Goal: Task Accomplishment & Management: Manage account settings

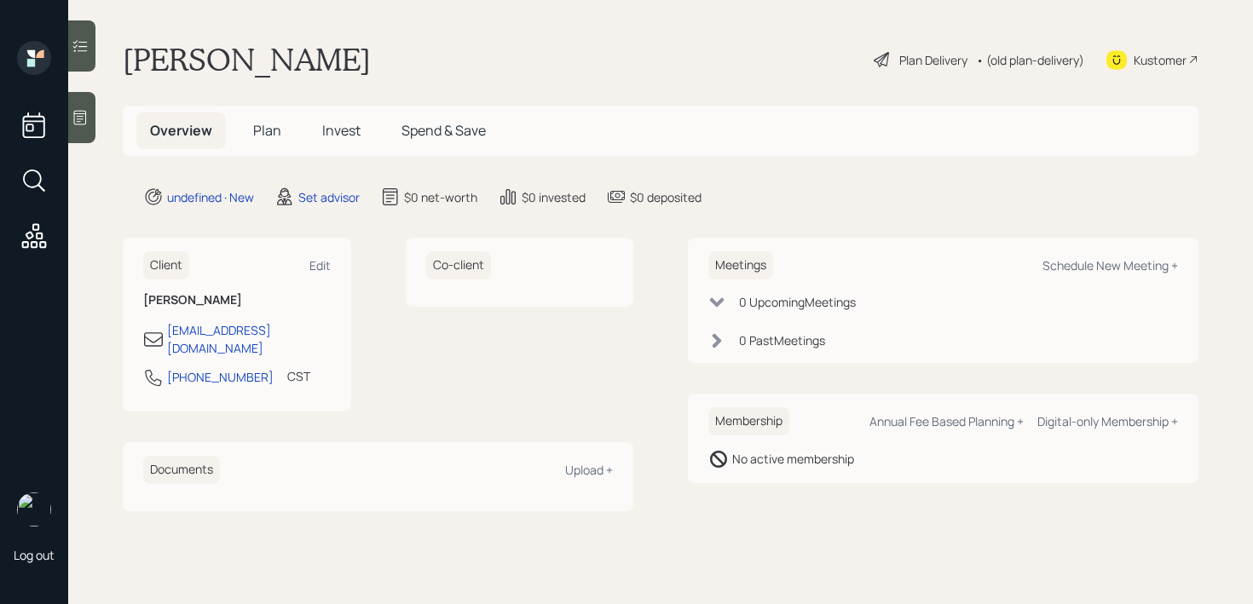
click at [78, 140] on div at bounding box center [81, 117] width 27 height 51
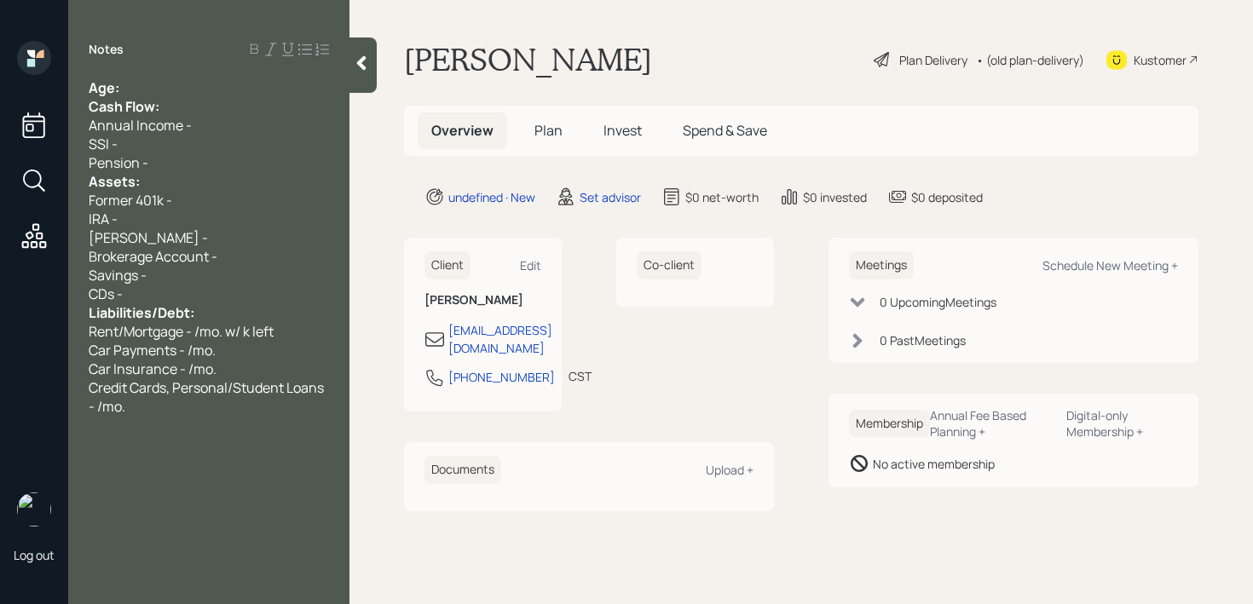
click at [187, 46] on div "Notes" at bounding box center [208, 49] width 281 height 17
click at [187, 80] on div "Age:" at bounding box center [209, 87] width 240 height 19
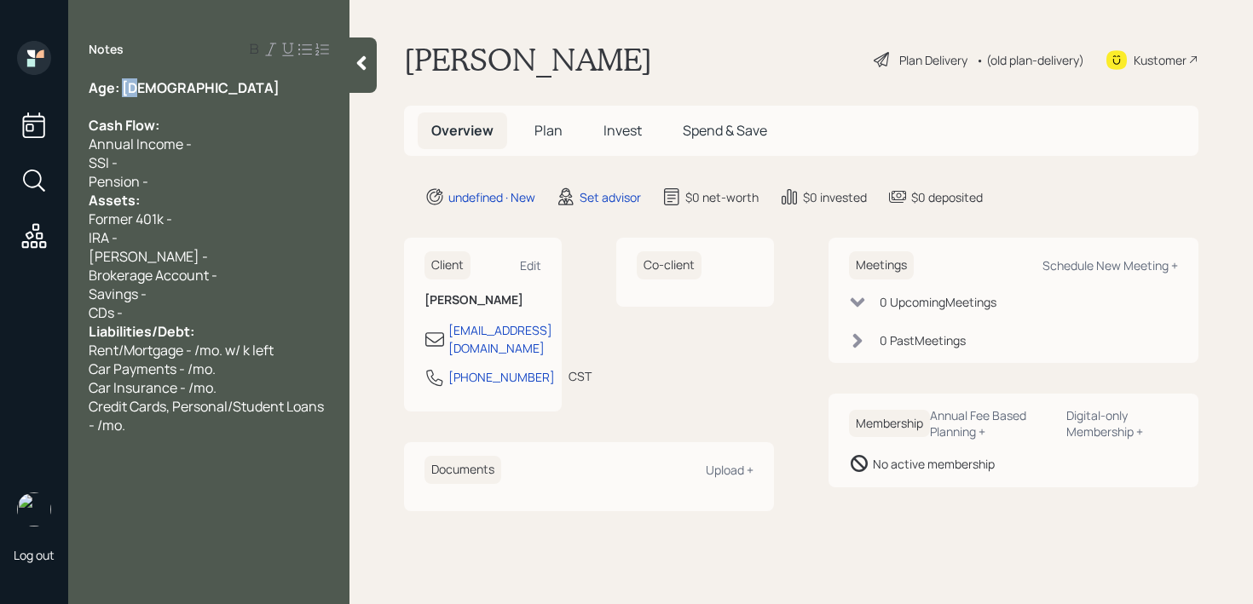
drag, startPoint x: 138, startPoint y: 86, endPoint x: 124, endPoint y: 86, distance: 14.5
click at [124, 86] on div "Age: [DEMOGRAPHIC_DATA]" at bounding box center [209, 87] width 240 height 19
click at [197, 72] on div "Notes Age: [DEMOGRAPHIC_DATA] Cash Flow: Annual Income - SSI - Pension - Assets…" at bounding box center [208, 312] width 281 height 543
click at [204, 90] on div "Age: [DEMOGRAPHIC_DATA]" at bounding box center [209, 87] width 240 height 19
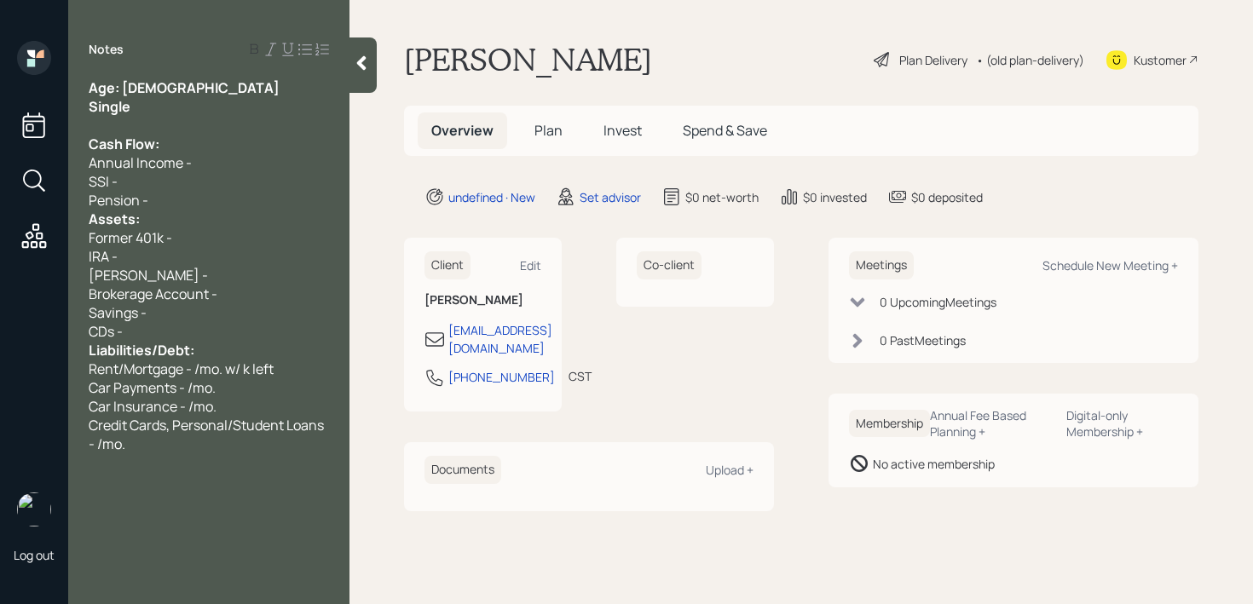
click at [216, 162] on div "Annual Income -" at bounding box center [209, 162] width 240 height 19
drag, startPoint x: 171, startPoint y: 107, endPoint x: 124, endPoint y: 85, distance: 51.5
click at [124, 85] on div "Age: [DEMOGRAPHIC_DATA] Single Cash Flow: Annual Income - k SSI - Pension - Ass…" at bounding box center [209, 265] width 240 height 375
click at [154, 113] on div "Single" at bounding box center [209, 106] width 240 height 19
click at [249, 332] on div "CDs -" at bounding box center [209, 331] width 240 height 19
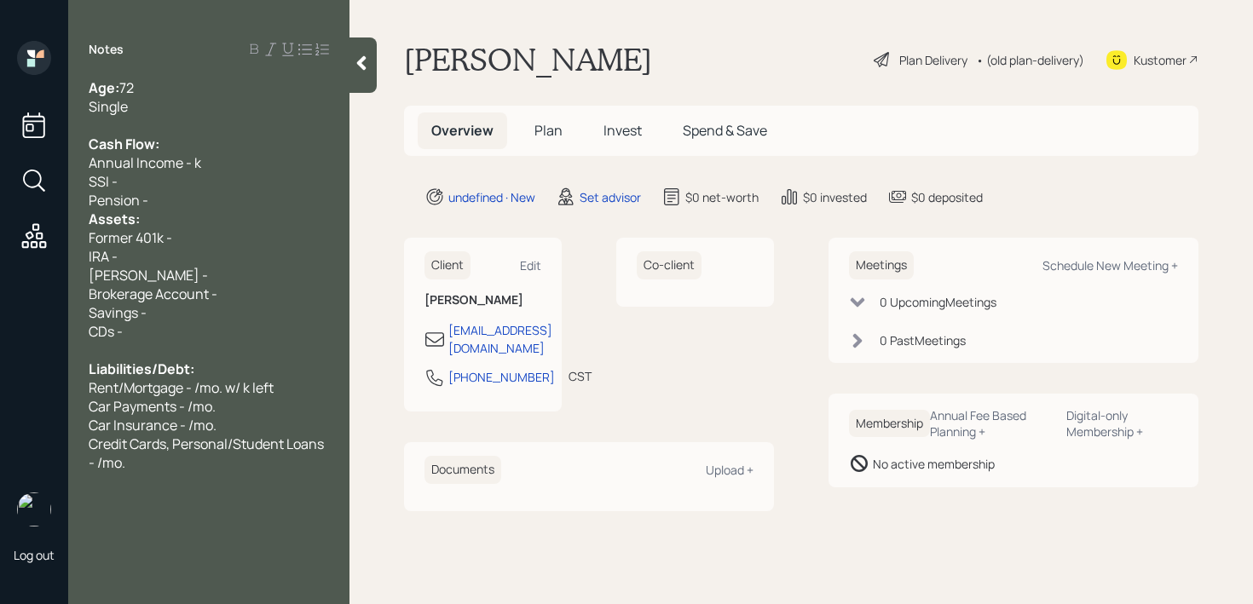
click at [231, 196] on div "Pension -" at bounding box center [209, 200] width 240 height 19
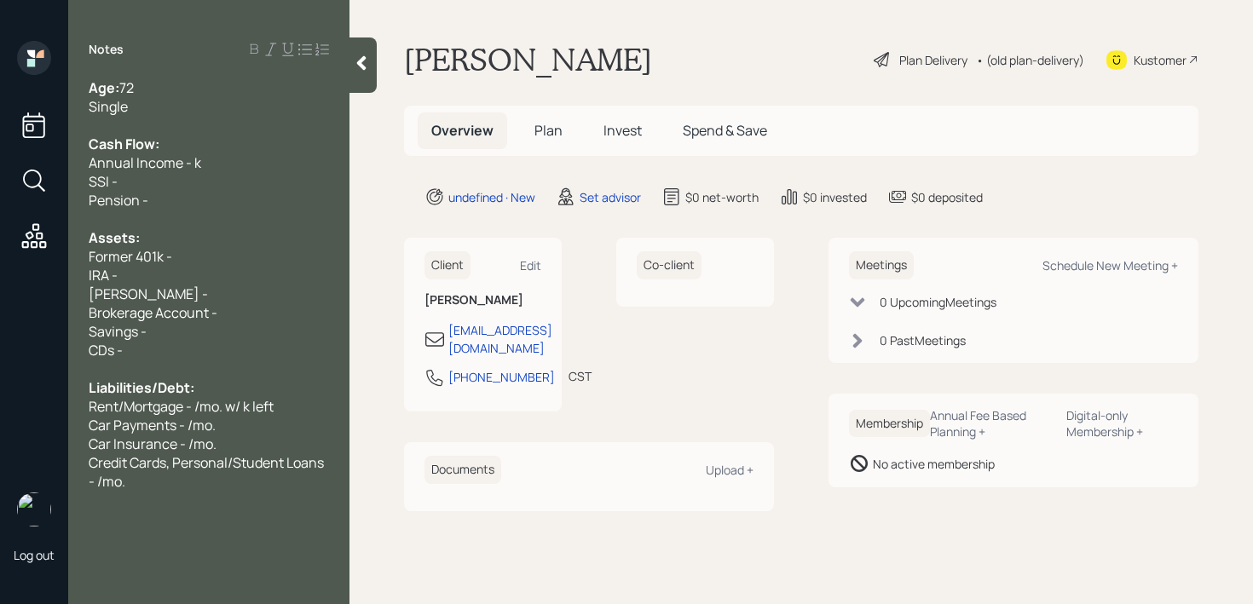
click at [193, 165] on span "Annual Income - k" at bounding box center [145, 162] width 113 height 19
click at [200, 170] on span "Annual Income - 170k-180k" at bounding box center [172, 162] width 167 height 19
drag, startPoint x: 200, startPoint y: 204, endPoint x: 87, endPoint y: 185, distance: 114.9
click at [87, 185] on div "Age: [DEMOGRAPHIC_DATA] Single Cash Flow: Annual Income - 170k-180k SSI - Pensi…" at bounding box center [208, 284] width 281 height 413
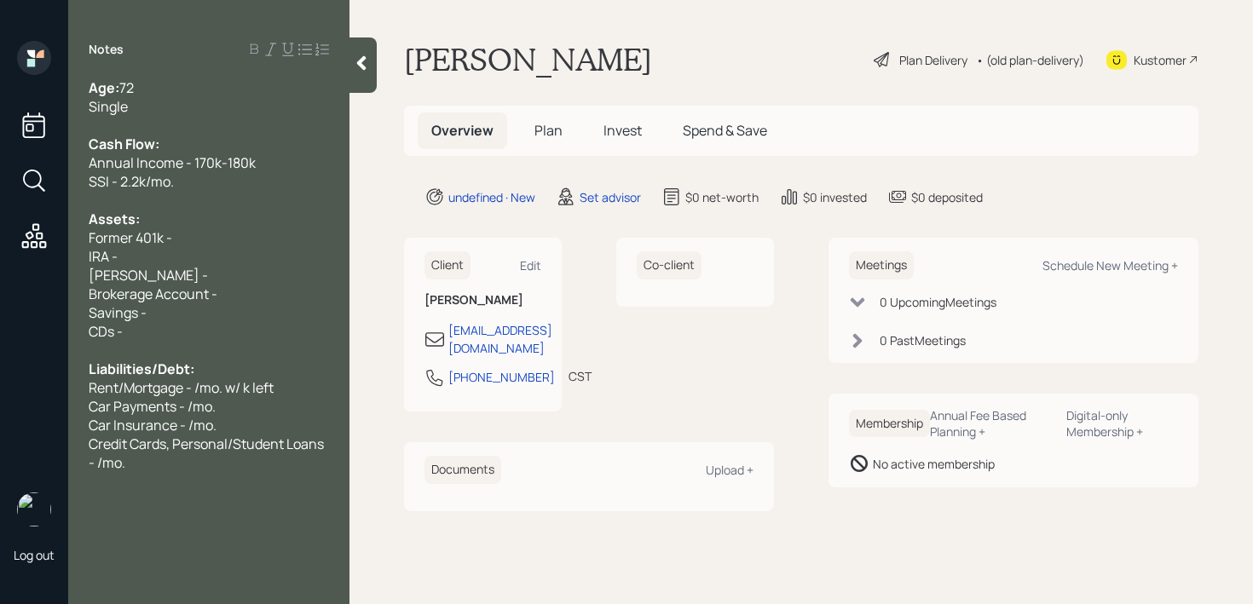
click at [72, 234] on div "Age: [DEMOGRAPHIC_DATA] Single Cash Flow: Annual Income - 170k-180k SSI - 2.2k/…" at bounding box center [208, 275] width 281 height 394
click at [176, 218] on div "Assets:" at bounding box center [209, 219] width 240 height 19
click at [196, 239] on div "Former 401k -" at bounding box center [209, 237] width 240 height 19
drag, startPoint x: 196, startPoint y: 239, endPoint x: 34, endPoint y: 239, distance: 161.9
click at [34, 239] on div "Log out Notes Age: [DEMOGRAPHIC_DATA] Single Cash Flow: Annual Income - 170k-18…" at bounding box center [626, 302] width 1253 height 604
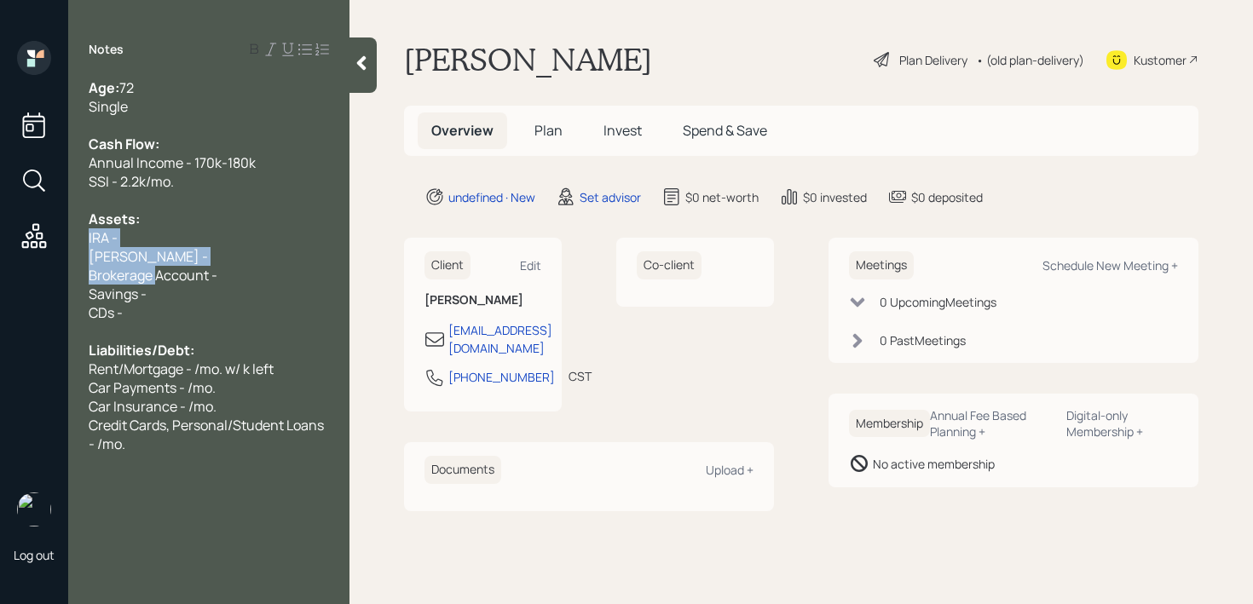
drag, startPoint x: 157, startPoint y: 266, endPoint x: 89, endPoint y: 243, distance: 72.0
click at [89, 243] on div "Age: [DEMOGRAPHIC_DATA] Single Cash Flow: Annual Income - 170k-180k SSI - 2.2k/…" at bounding box center [208, 265] width 281 height 375
click at [173, 266] on span "Brokerage Account -" at bounding box center [153, 275] width 129 height 19
drag, startPoint x: 226, startPoint y: 268, endPoint x: 88, endPoint y: 241, distance: 140.6
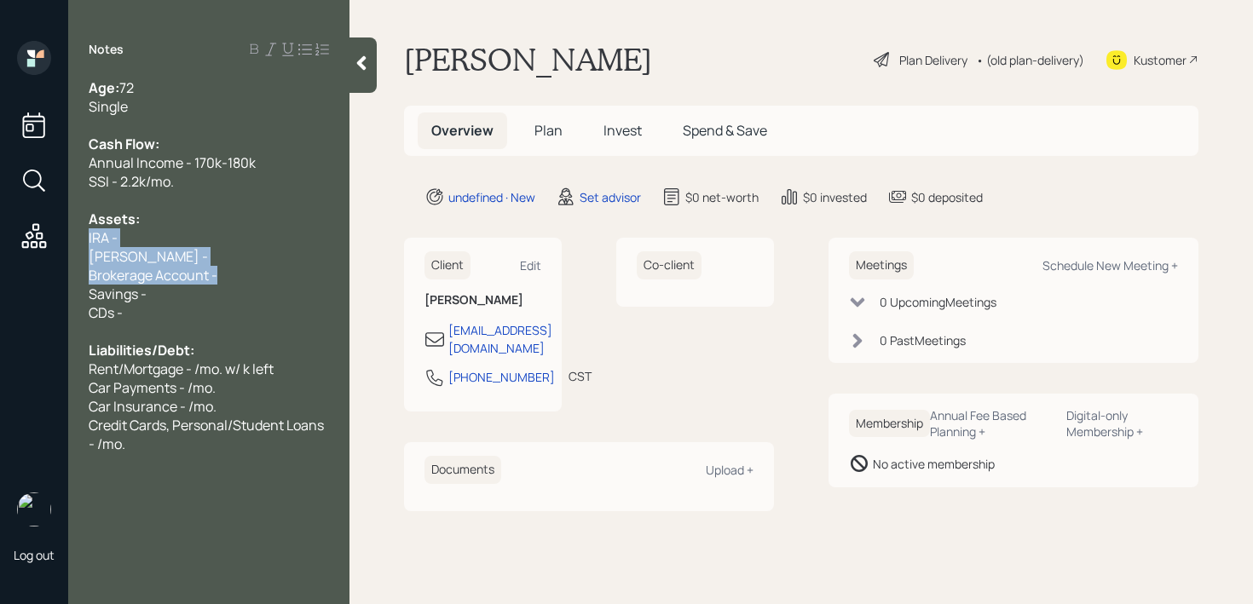
click at [88, 241] on div "Age: [DEMOGRAPHIC_DATA] Single Cash Flow: Annual Income - 170k-180k SSI - 2.2k/…" at bounding box center [208, 265] width 281 height 375
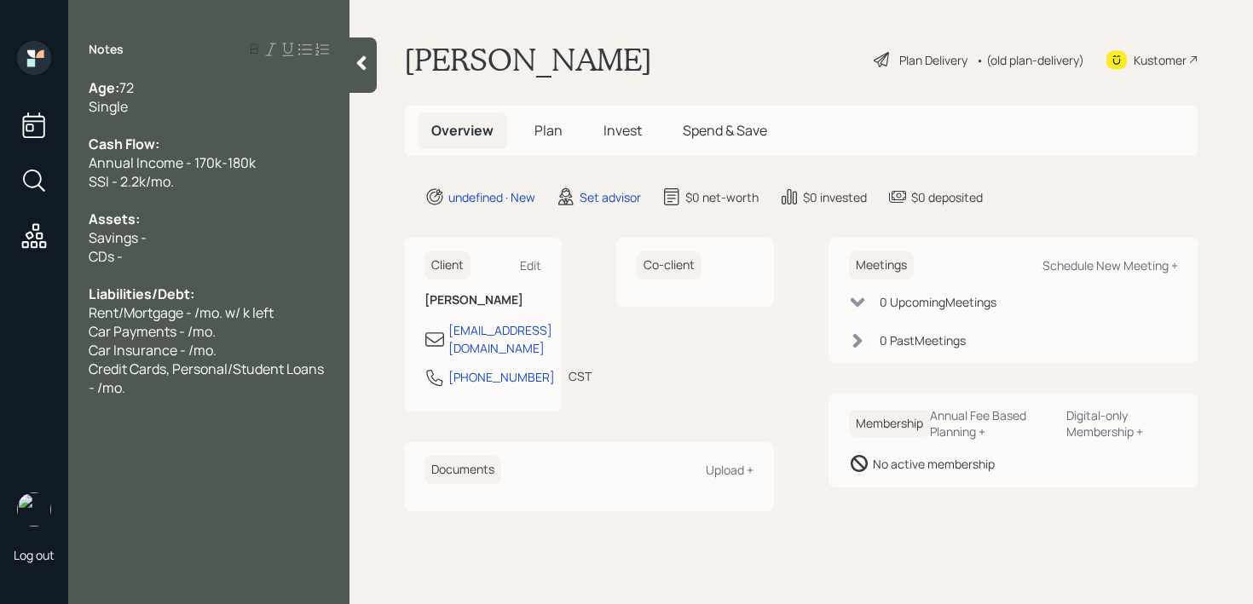
click at [213, 247] on div "CDs -" at bounding box center [209, 256] width 240 height 19
click at [232, 234] on div "Savings -" at bounding box center [209, 237] width 240 height 19
drag, startPoint x: 184, startPoint y: 251, endPoint x: 6, endPoint y: 251, distance: 178.1
click at [6, 251] on div "Log out Notes Age: [DEMOGRAPHIC_DATA] Single Cash Flow: Annual Income - 170k-18…" at bounding box center [626, 302] width 1253 height 604
click at [118, 282] on div at bounding box center [209, 275] width 240 height 19
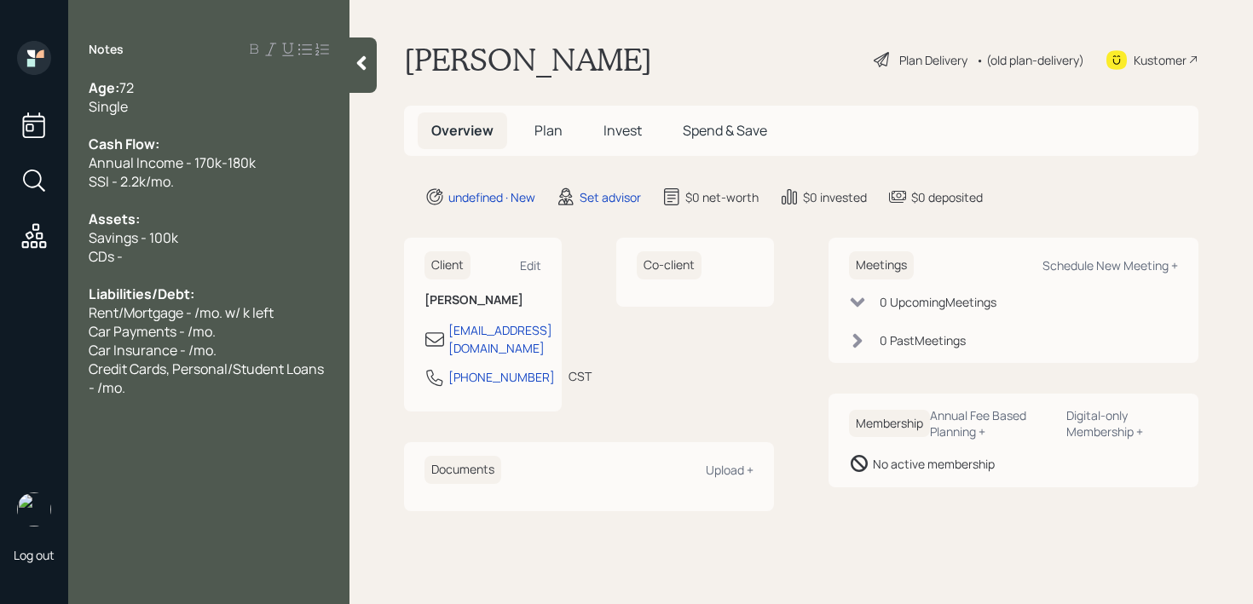
click at [145, 264] on div "CDs -" at bounding box center [209, 256] width 240 height 19
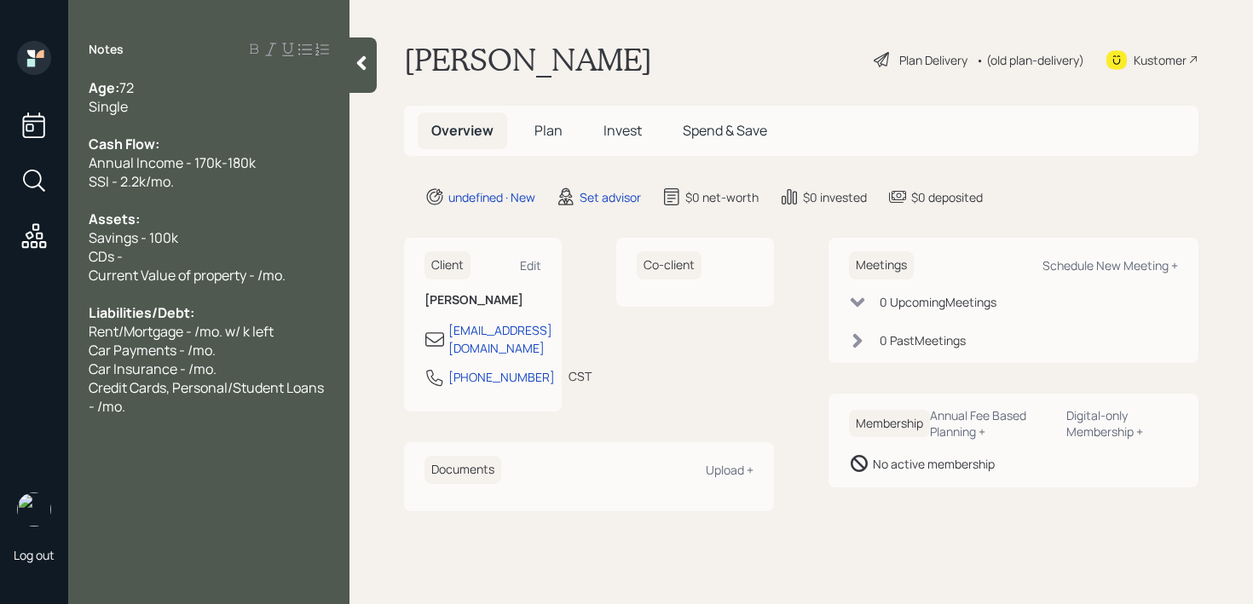
click at [176, 251] on div "CDs -" at bounding box center [209, 256] width 240 height 19
click at [301, 255] on div "CDs -" at bounding box center [209, 256] width 240 height 19
click at [309, 272] on div "Current Value of property - /mo." at bounding box center [209, 275] width 240 height 19
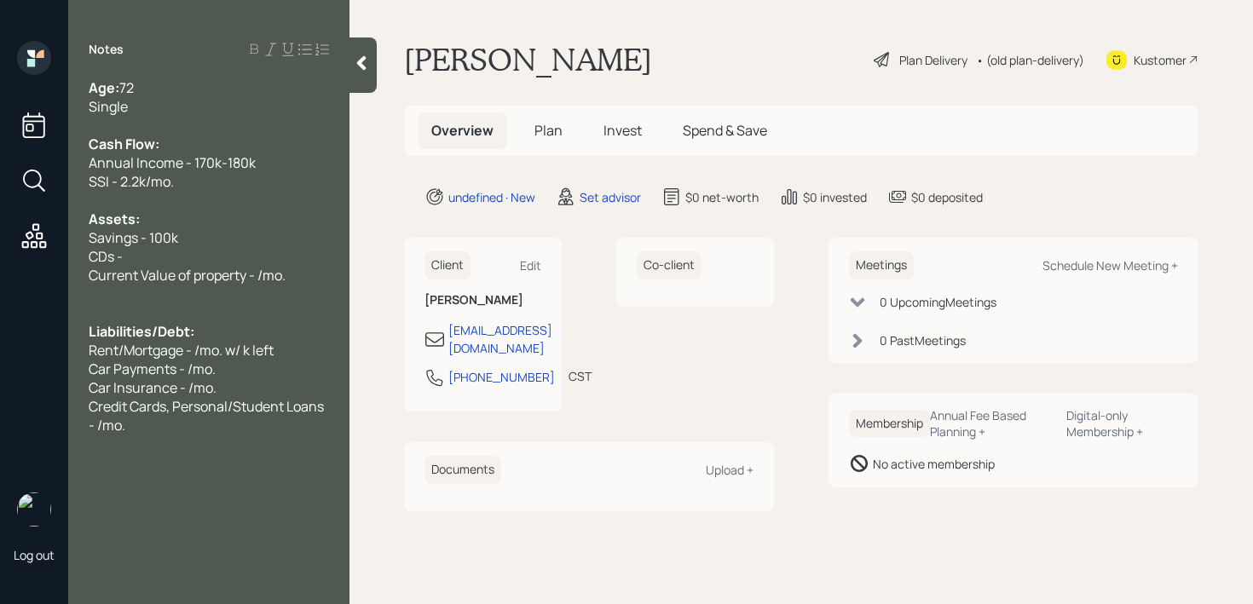
click at [199, 281] on span "Current Value of property - /mo." at bounding box center [187, 275] width 197 height 19
click at [311, 283] on div "Current Value of Property - /mo." at bounding box center [209, 275] width 240 height 19
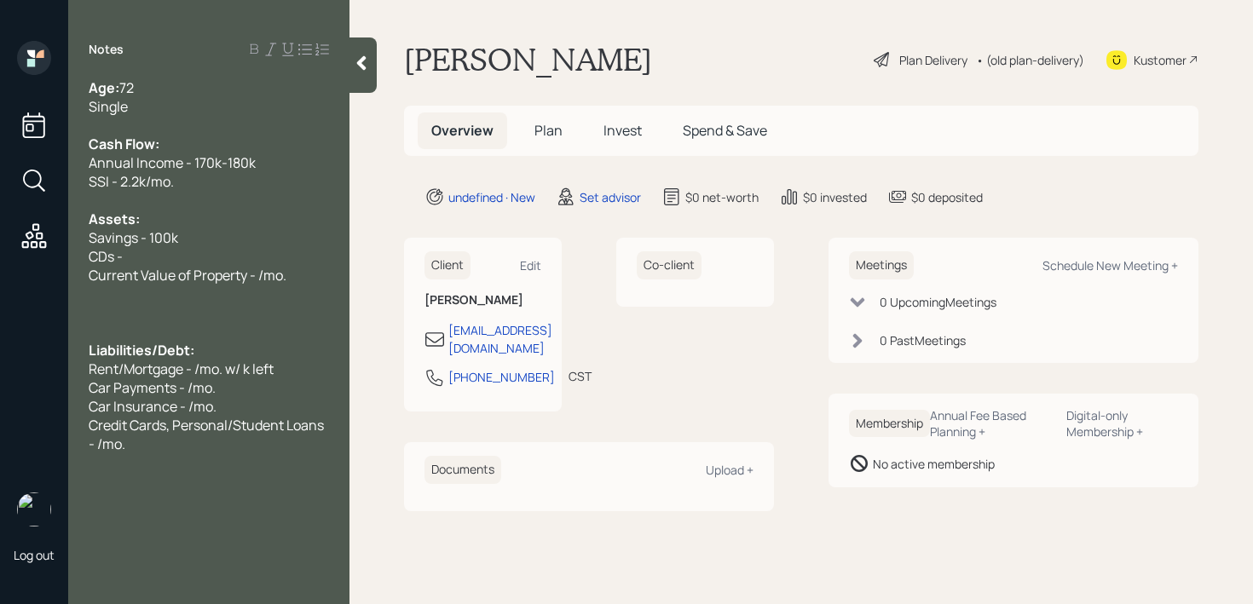
click at [274, 218] on div "Assets:" at bounding box center [209, 219] width 240 height 19
click at [283, 268] on span "Current Value of Property - /mo." at bounding box center [188, 275] width 198 height 19
drag, startPoint x: 295, startPoint y: 275, endPoint x: 223, endPoint y: 275, distance: 71.6
click at [223, 275] on div "Current Value of Property - /mo." at bounding box center [209, 275] width 240 height 19
click at [223, 275] on span "Current Value of Property - /mo." at bounding box center [188, 275] width 198 height 19
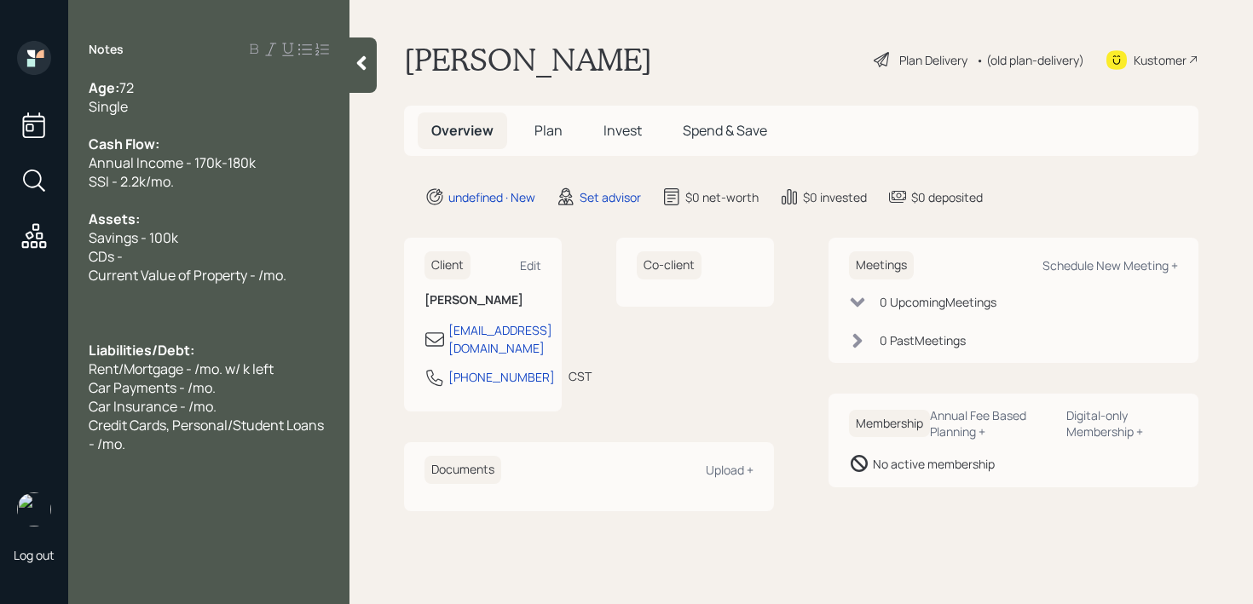
click at [290, 275] on div "Current Value of Property - /mo." at bounding box center [209, 275] width 240 height 19
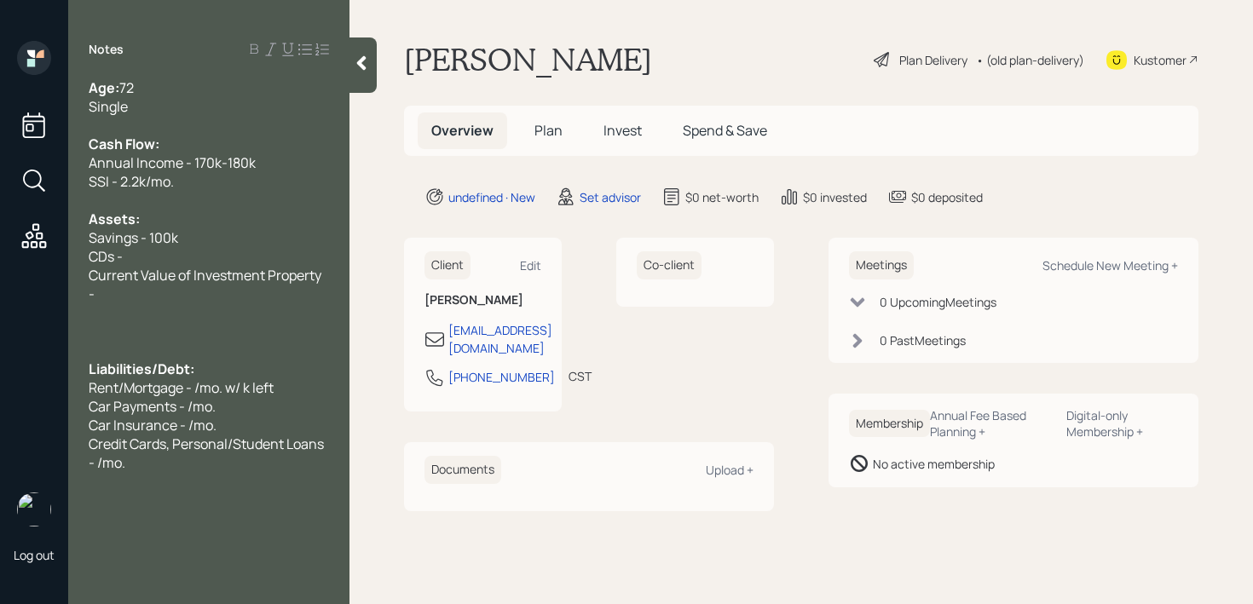
click at [290, 314] on div at bounding box center [209, 312] width 240 height 19
click at [291, 310] on div at bounding box center [209, 312] width 240 height 19
click at [293, 305] on div at bounding box center [209, 312] width 240 height 19
click at [301, 297] on div "Current Value of Investment Property -" at bounding box center [209, 285] width 240 height 38
click at [264, 392] on span "Rent/Mortgage - /mo. w/ k left" at bounding box center [181, 387] width 185 height 19
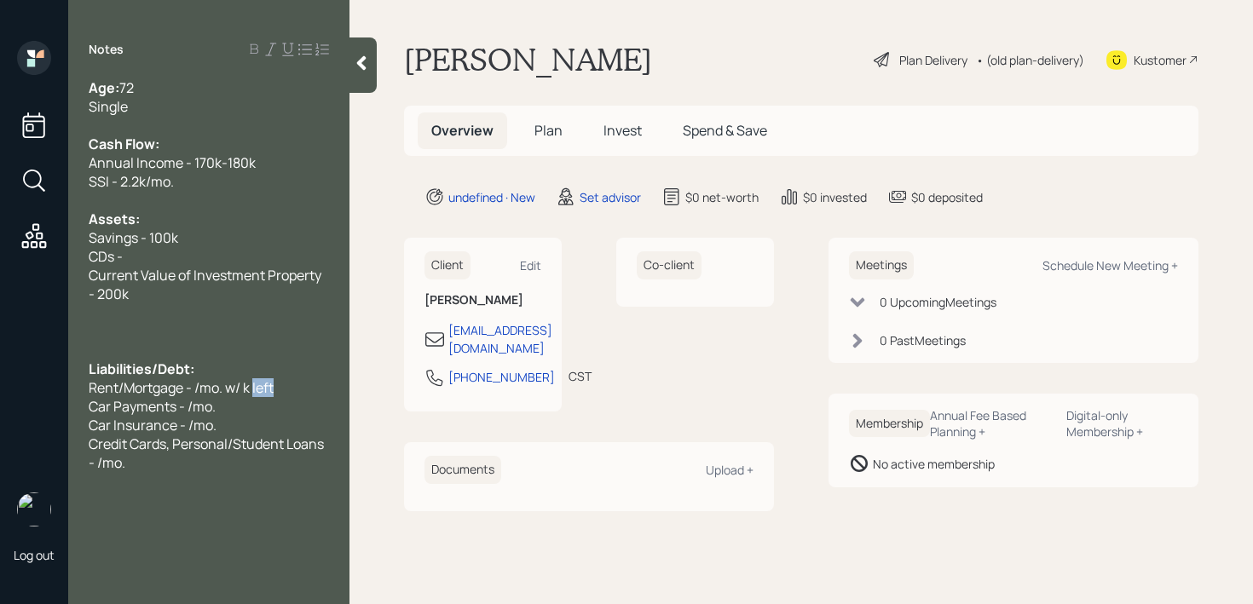
click at [264, 392] on span "Rent/Mortgage - /mo. w/ k left" at bounding box center [181, 387] width 185 height 19
click at [242, 355] on div at bounding box center [209, 350] width 240 height 19
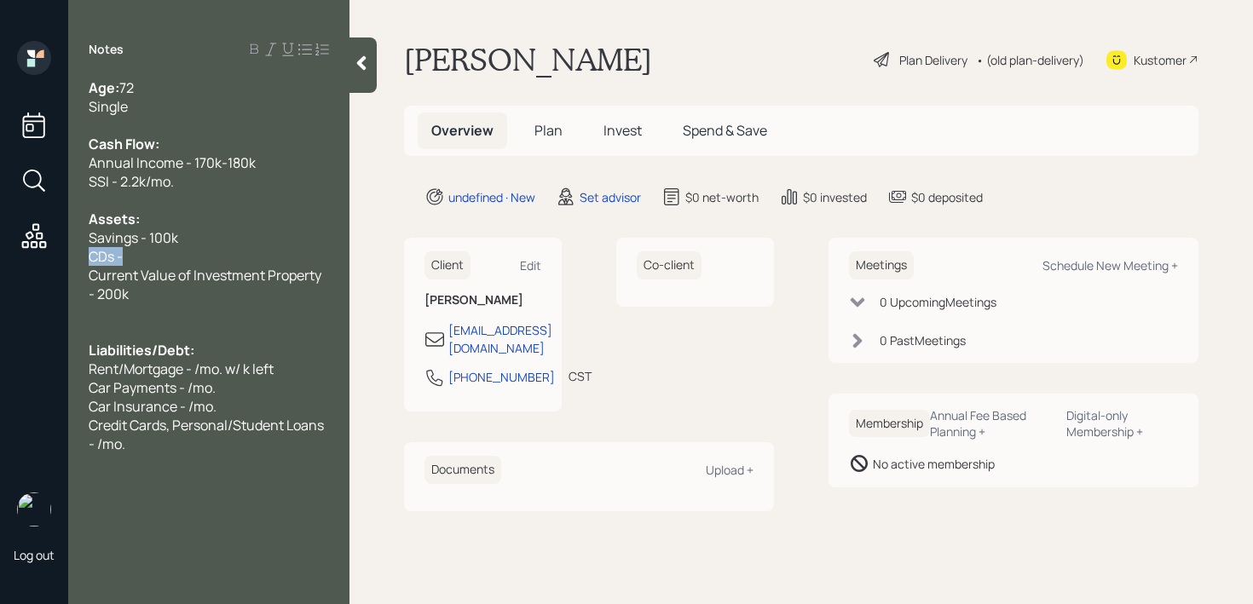
drag, startPoint x: 204, startPoint y: 256, endPoint x: 0, endPoint y: 256, distance: 203.7
click at [0, 256] on div "Log out Notes Age: [DEMOGRAPHIC_DATA] Single Cash Flow: Annual Income - 170k-18…" at bounding box center [626, 302] width 1253 height 604
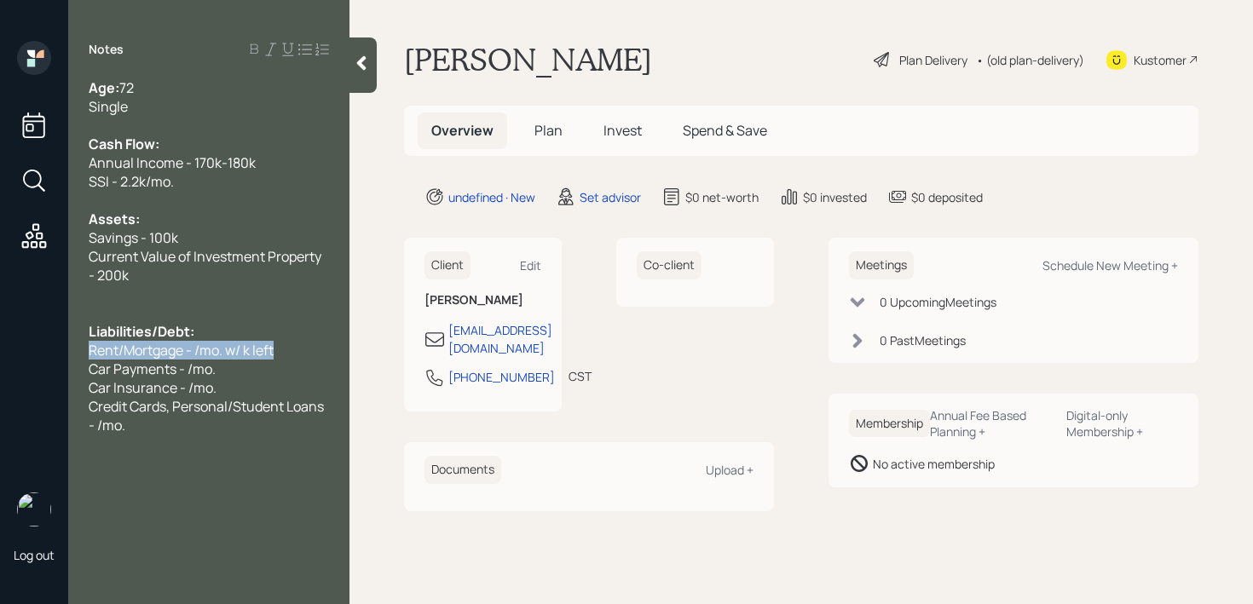
drag, startPoint x: 257, startPoint y: 350, endPoint x: 0, endPoint y: 350, distance: 256.5
click at [0, 350] on div "Log out Notes Age: [DEMOGRAPHIC_DATA] Single Cash Flow: Annual Income - 170k-18…" at bounding box center [626, 302] width 1253 height 604
click at [279, 355] on div "Rent/Mortgage - /mo. w/ k left" at bounding box center [209, 350] width 240 height 19
drag, startPoint x: 306, startPoint y: 342, endPoint x: 125, endPoint y: 344, distance: 180.7
click at [125, 344] on div "Rent/Mortgage - /mo. w/ k left" at bounding box center [209, 350] width 240 height 19
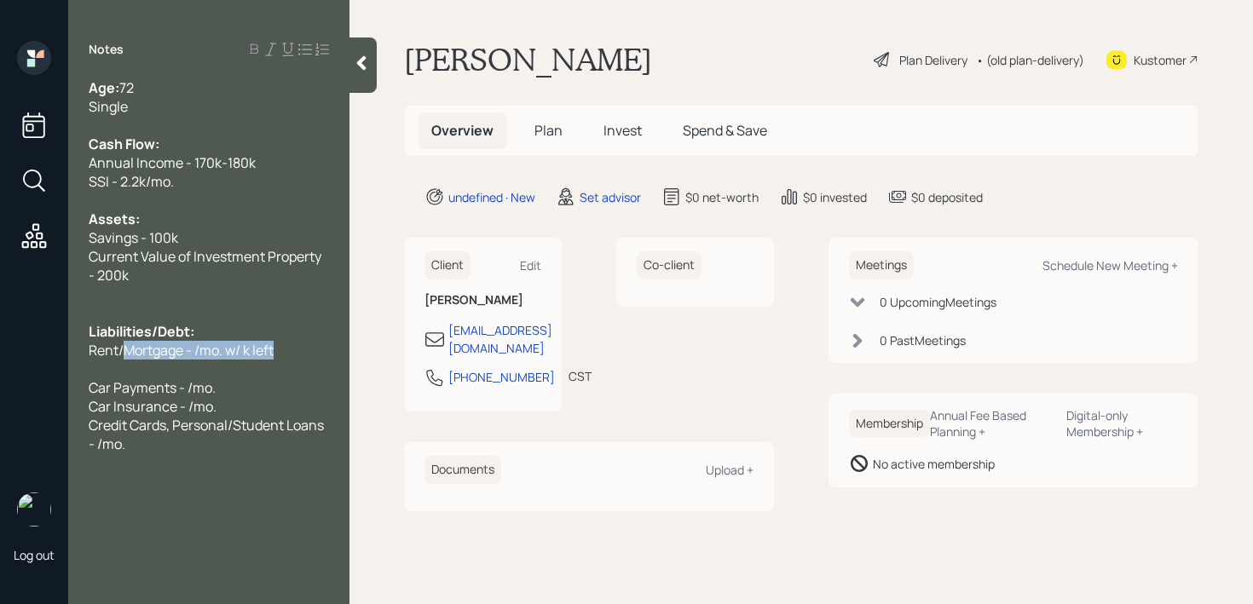
copy span "Mortgage - /mo. w/ k left"
click at [314, 354] on div "Rent/Mortgage - /mo. w/ k left" at bounding box center [209, 350] width 240 height 19
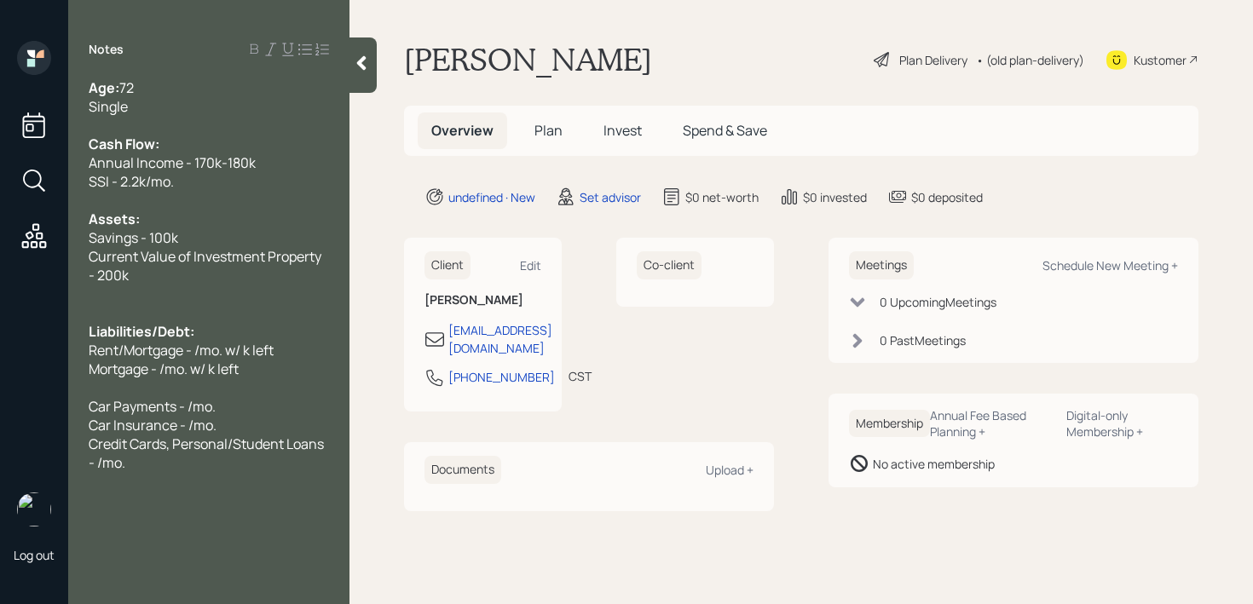
click at [249, 356] on span "Rent/Mortgage - /mo. w/ k left" at bounding box center [181, 350] width 185 height 19
click at [241, 361] on div "Mortgage - /mo. w/ k left" at bounding box center [209, 369] width 240 height 19
drag, startPoint x: 127, startPoint y: 353, endPoint x: 89, endPoint y: 353, distance: 38.4
click at [89, 353] on div "Age: [DEMOGRAPHIC_DATA] Single Cash Flow: Annual Income - 170k-180k SSI - 2.2k/…" at bounding box center [208, 275] width 281 height 394
click at [211, 371] on span "Mortgage - /mo. w/ k left" at bounding box center [164, 369] width 150 height 19
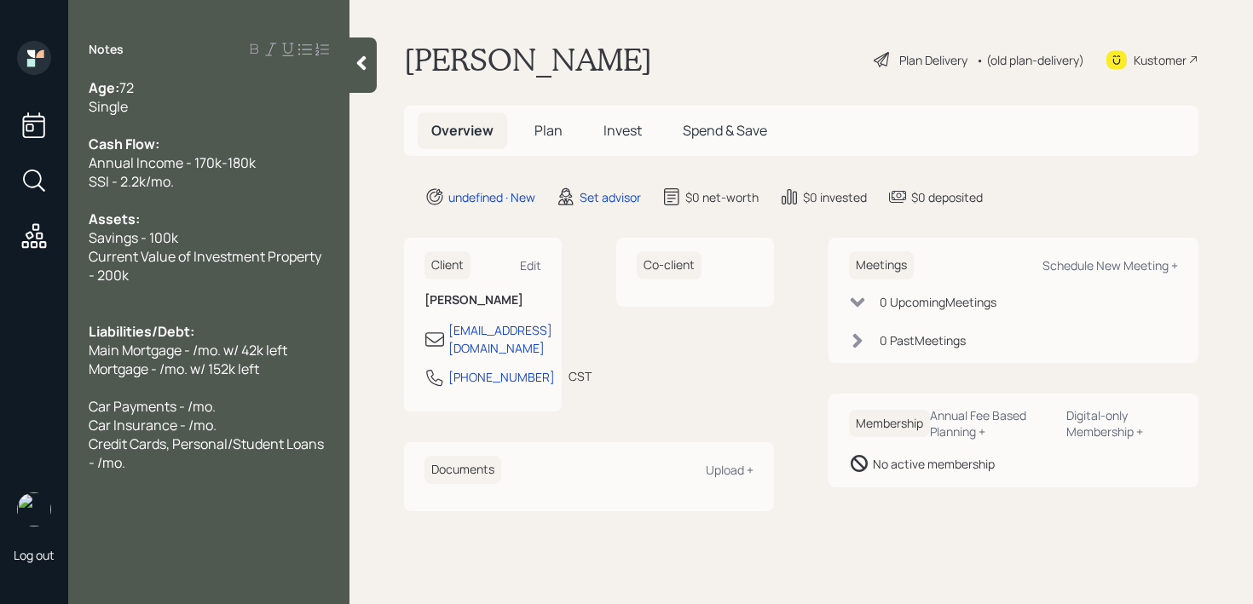
click at [195, 345] on span "Main Mortgage - /mo. w/ 42k left" at bounding box center [188, 350] width 199 height 19
click at [211, 366] on span "Mortgage - /mo. w/ 152k left" at bounding box center [174, 369] width 170 height 19
click at [246, 350] on span "Main Mortgage - 1.2k/mo. w/ 42k left" at bounding box center [199, 350] width 221 height 19
click at [232, 385] on div at bounding box center [209, 387] width 240 height 19
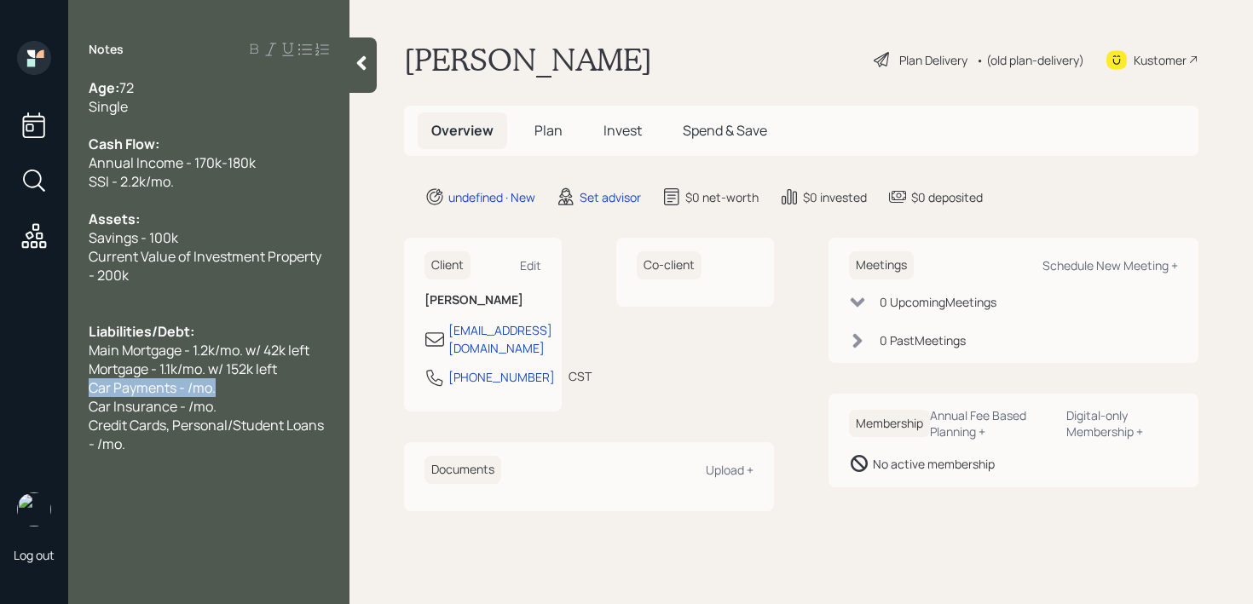
drag, startPoint x: 221, startPoint y: 391, endPoint x: 8, endPoint y: 391, distance: 213.1
click at [8, 391] on div "Log out Notes Age: [DEMOGRAPHIC_DATA] Single Cash Flow: Annual Income - 170k-18…" at bounding box center [626, 302] width 1253 height 604
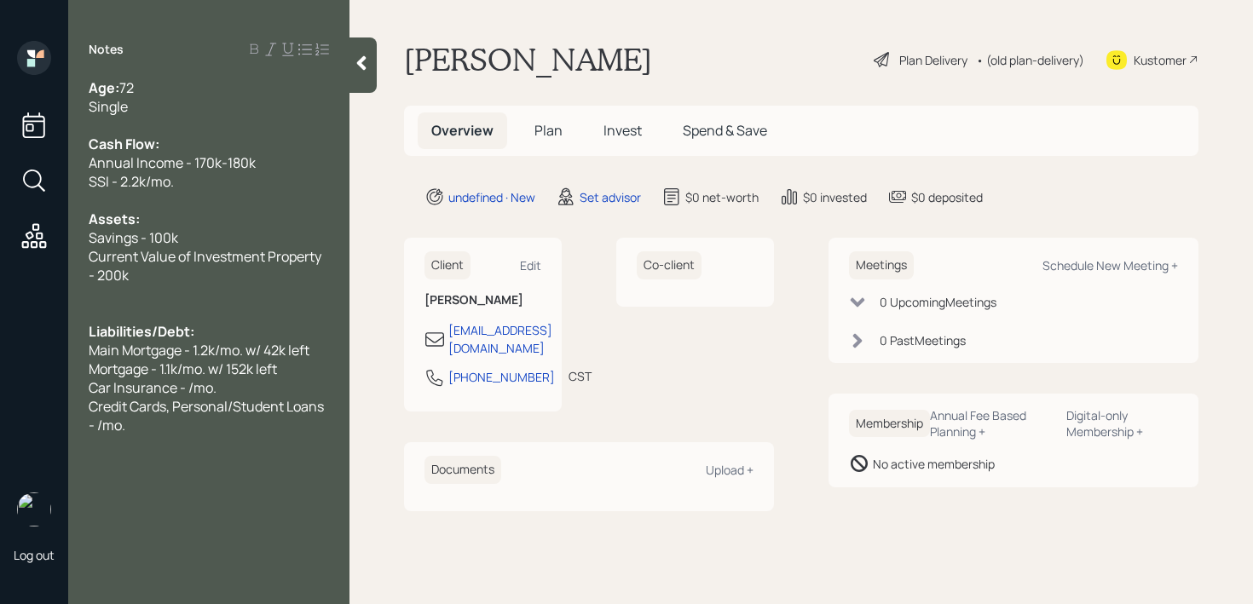
click at [189, 391] on span "Car Insurance - /mo." at bounding box center [153, 387] width 128 height 19
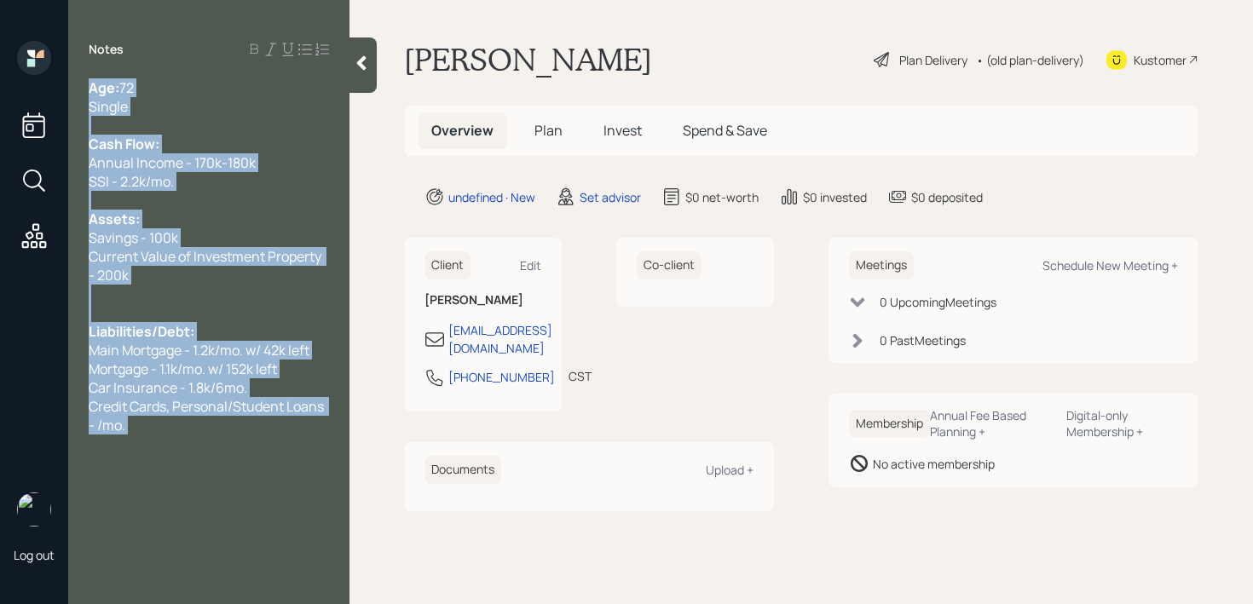
drag, startPoint x: 223, startPoint y: 435, endPoint x: 71, endPoint y: 408, distance: 154.8
click at [68, 410] on div "Notes Age: [DEMOGRAPHIC_DATA] Single Cash Flow: Annual Income - 170k-180k SSI -…" at bounding box center [208, 312] width 281 height 543
click at [199, 425] on div "Credit Cards, Personal/Student Loans - /mo." at bounding box center [209, 416] width 240 height 38
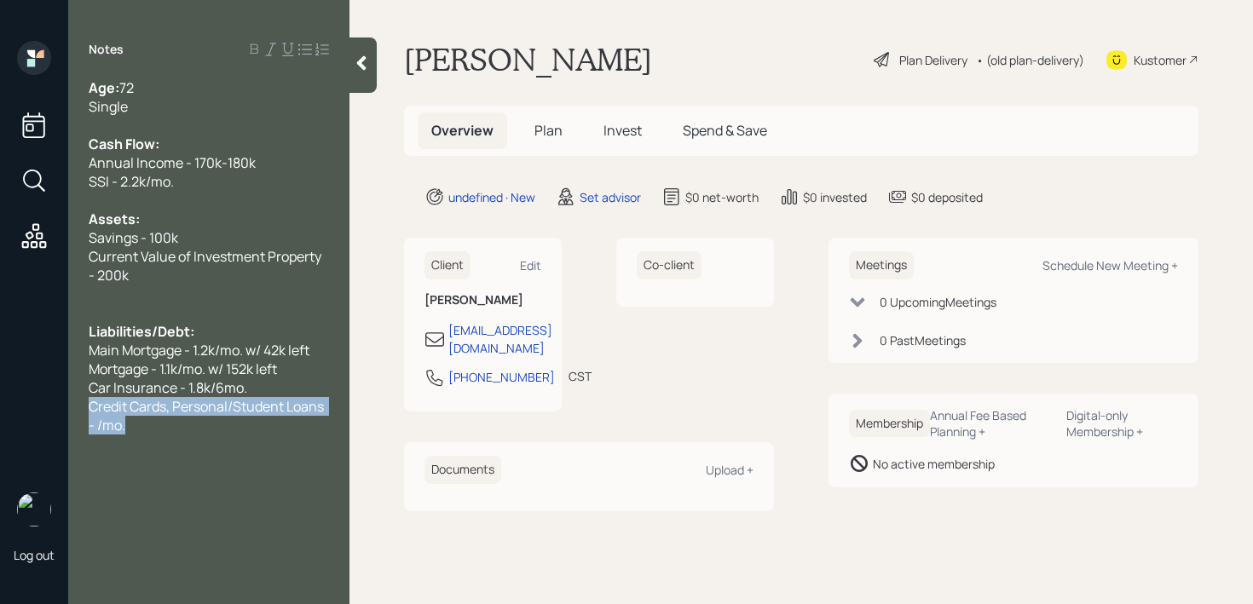
drag, startPoint x: 199, startPoint y: 425, endPoint x: 77, endPoint y: 413, distance: 122.5
click at [77, 413] on div "Age: [DEMOGRAPHIC_DATA] Single Cash Flow: Annual Income - 170k-180k SSI - 2.2k/…" at bounding box center [208, 256] width 281 height 356
click at [212, 301] on div at bounding box center [209, 294] width 240 height 19
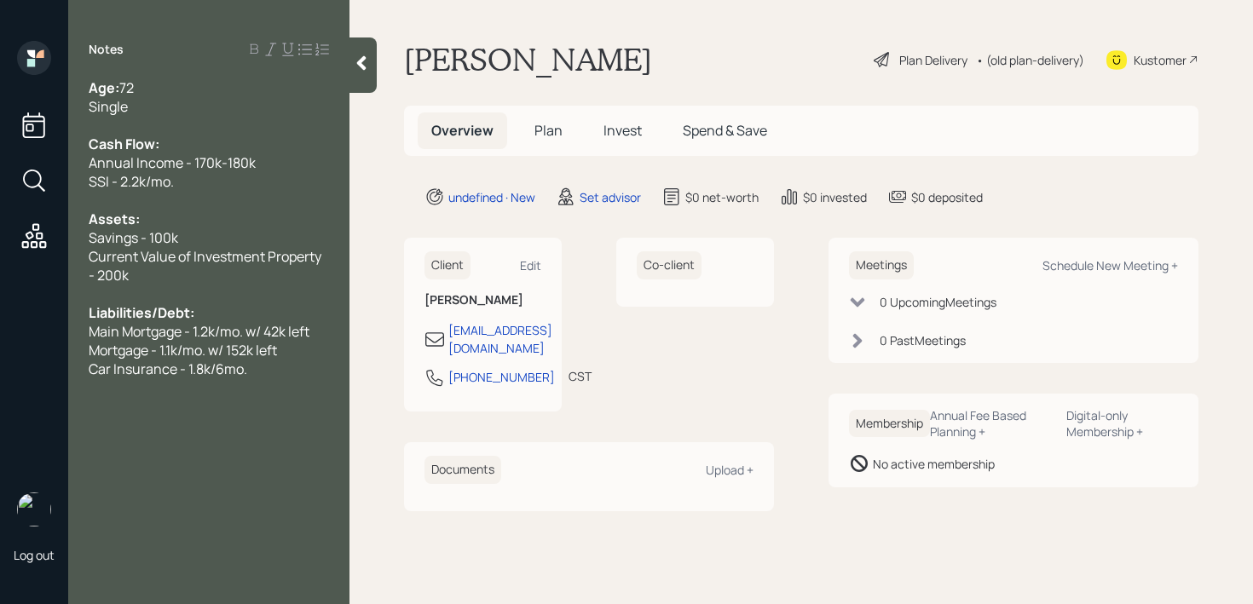
click at [304, 361] on div "Car Insurance - 1.8k/6mo." at bounding box center [209, 369] width 240 height 19
click at [355, 84] on div at bounding box center [362, 65] width 27 height 55
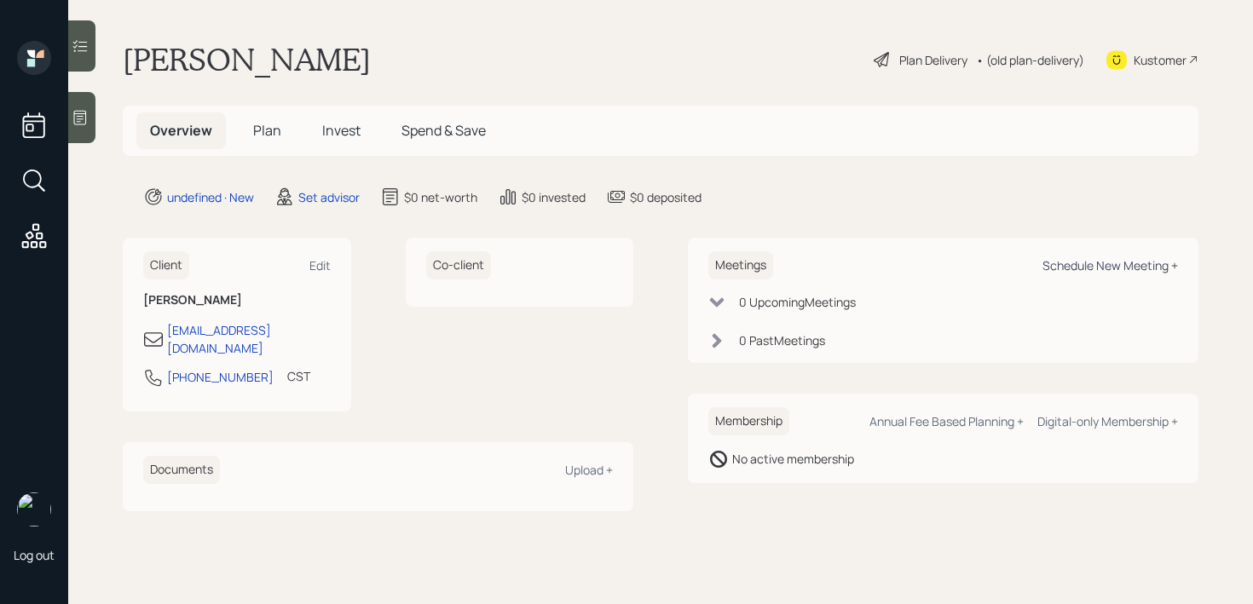
click at [1089, 257] on div "Schedule New Meeting +" at bounding box center [1110, 265] width 136 height 16
select select "round-[PERSON_NAME]"
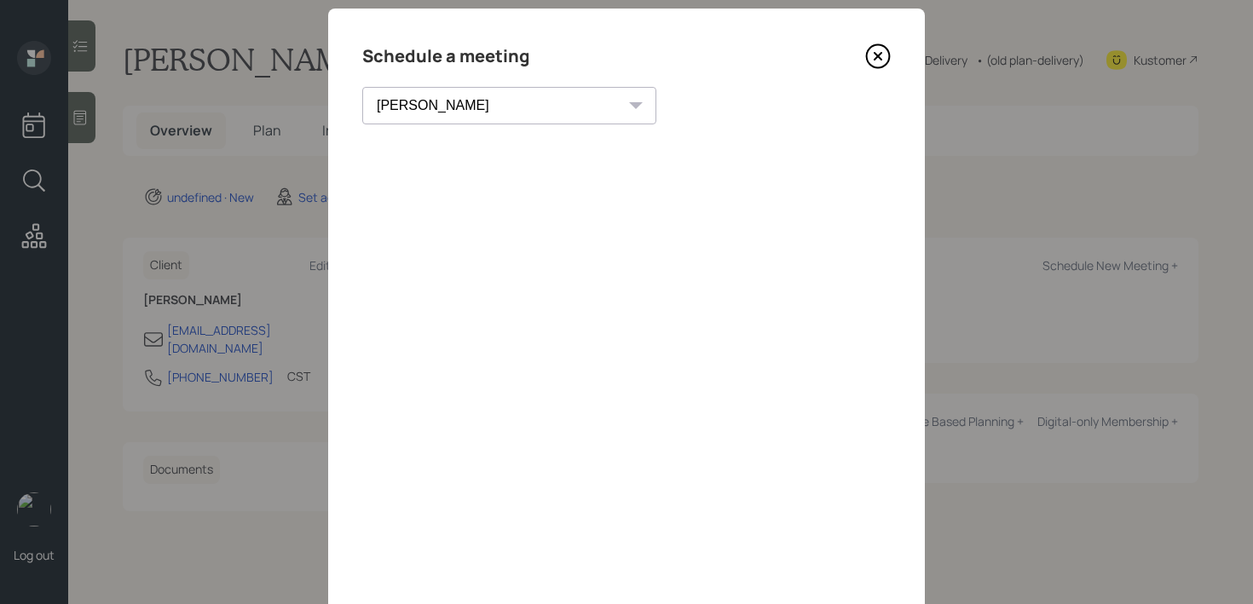
scroll to position [33, 0]
click at [878, 60] on icon at bounding box center [878, 57] width 26 height 26
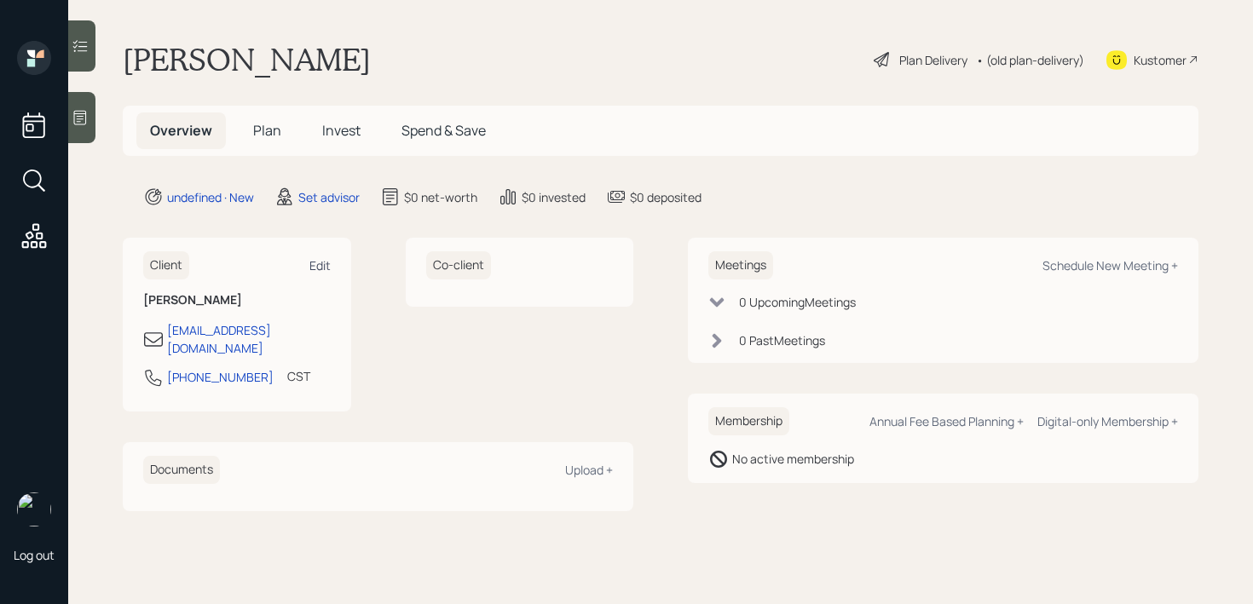
click at [323, 264] on div "Edit" at bounding box center [319, 265] width 21 height 16
select select "America/[GEOGRAPHIC_DATA]"
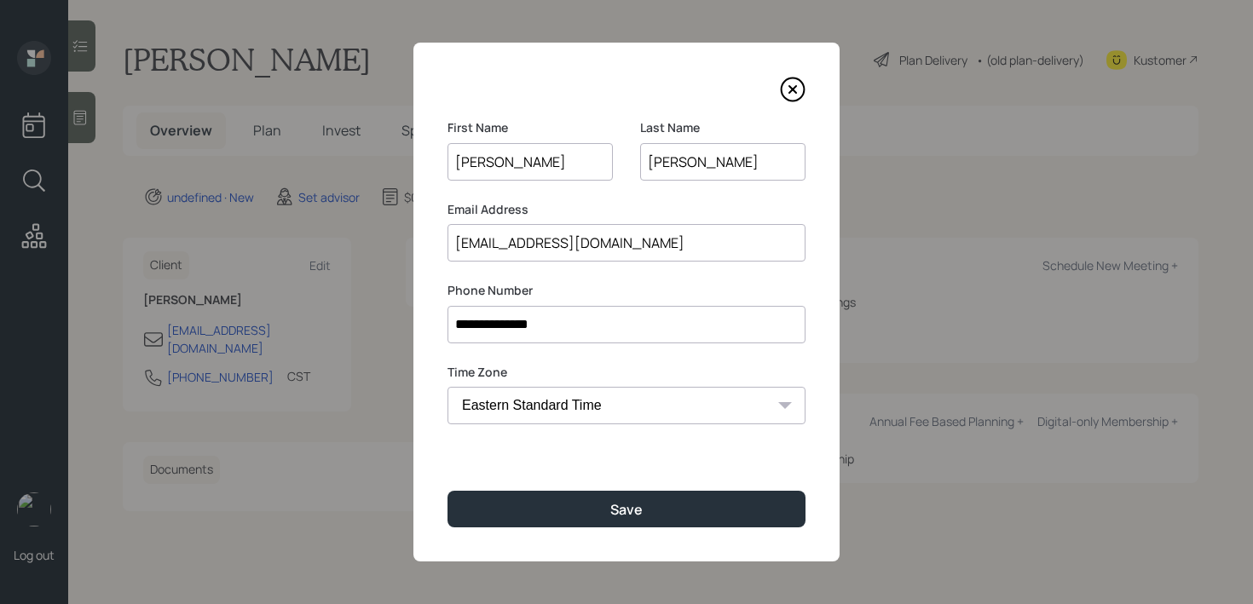
drag, startPoint x: 609, startPoint y: 245, endPoint x: 320, endPoint y: 245, distance: 289.8
click at [320, 245] on div "**********" at bounding box center [626, 302] width 1253 height 604
paste input "llenopayn"
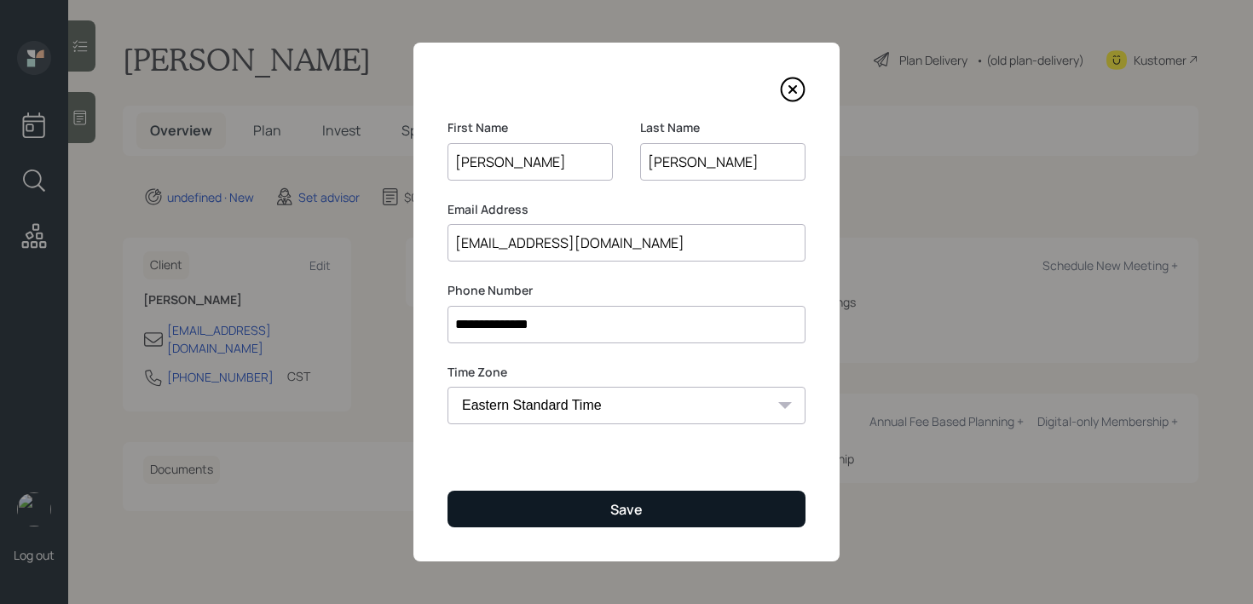
type input "[EMAIL_ADDRESS][DOMAIN_NAME]"
click at [705, 515] on button "Save" at bounding box center [626, 509] width 358 height 37
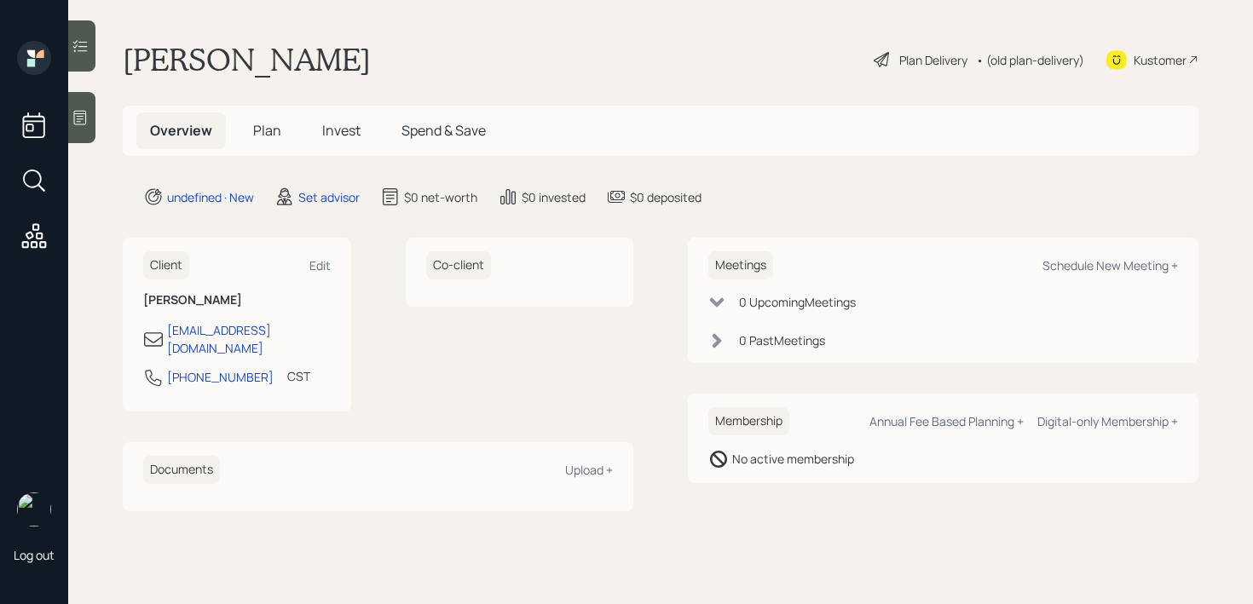
click at [104, 125] on main "[PERSON_NAME] Plan Delivery • (old plan-delivery) Kustomer Overview Plan Invest…" at bounding box center [660, 302] width 1185 height 604
click at [75, 128] on div at bounding box center [81, 117] width 27 height 51
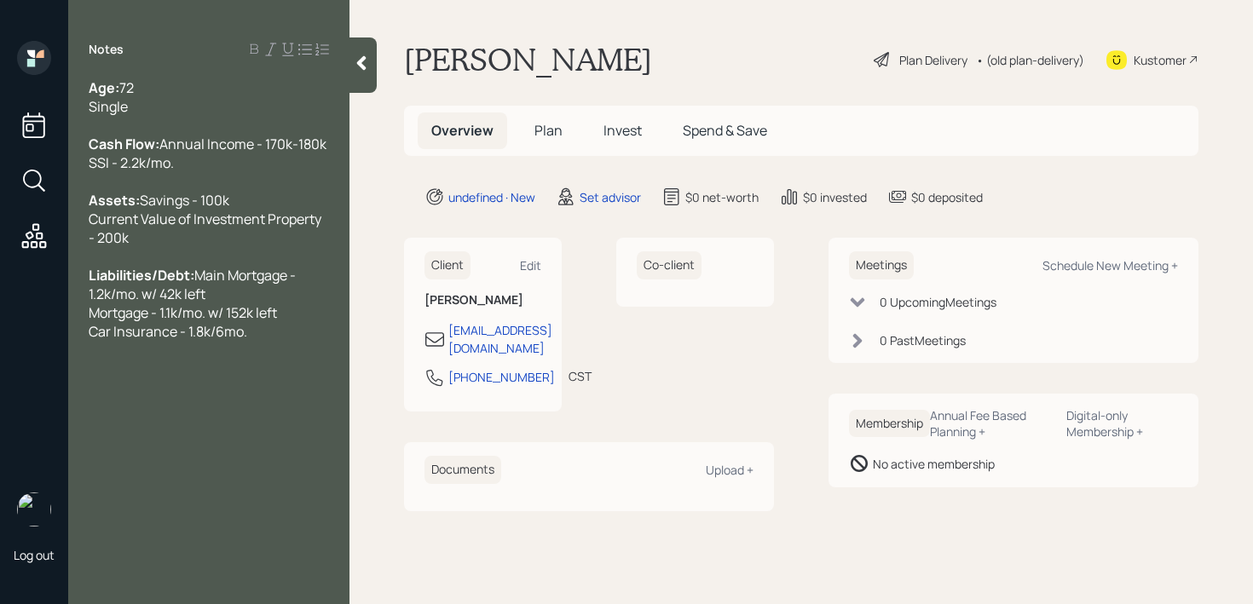
click at [227, 106] on div "Age: [DEMOGRAPHIC_DATA] Single" at bounding box center [209, 97] width 240 height 38
click at [253, 341] on div "Liabilities/Debt: Main Mortgage - 1.2k/mo. w/ 42k left Mortgage - 1.1k/mo. w/ 1…" at bounding box center [209, 303] width 240 height 75
click at [343, 413] on div "Age: [DEMOGRAPHIC_DATA] Single Cash Flow: Annual Income - 170k-180k SSI - 2.2k/…" at bounding box center [208, 247] width 281 height 338
click at [326, 378] on div "He's never did any planning" at bounding box center [209, 369] width 240 height 19
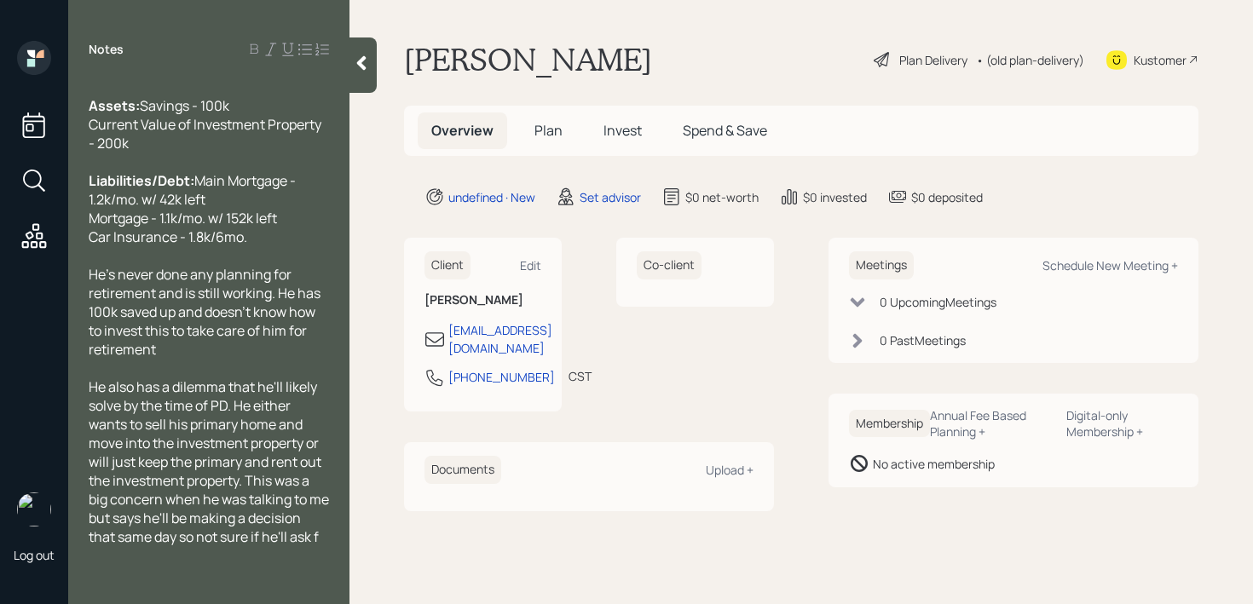
scroll to position [113, 0]
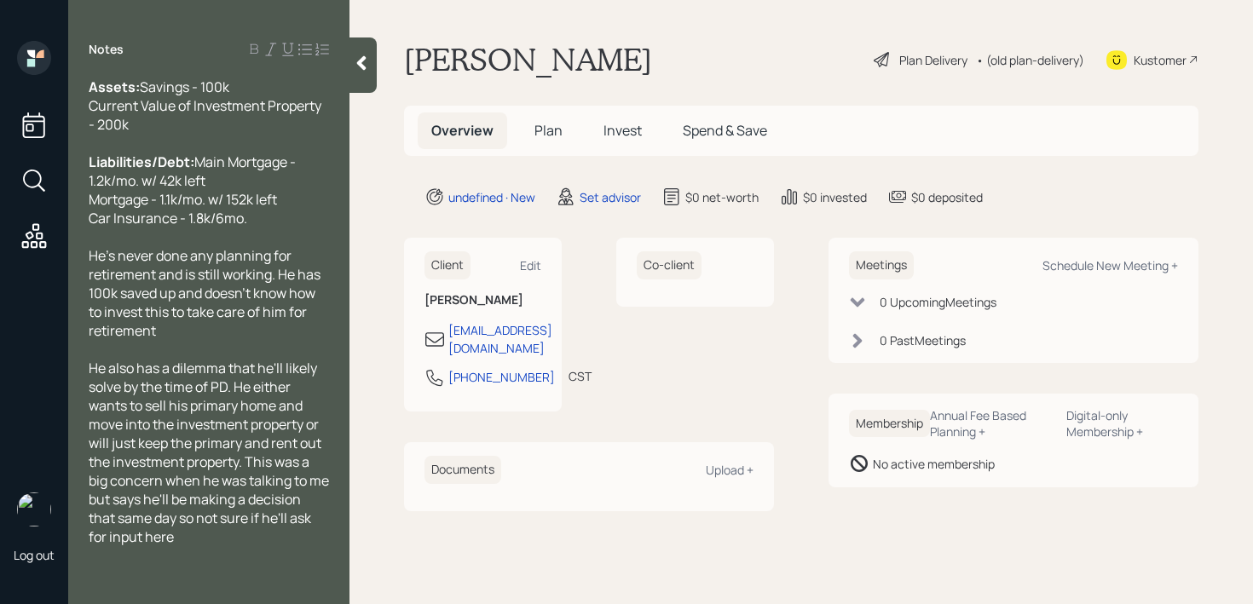
click at [363, 70] on icon at bounding box center [361, 63] width 17 height 17
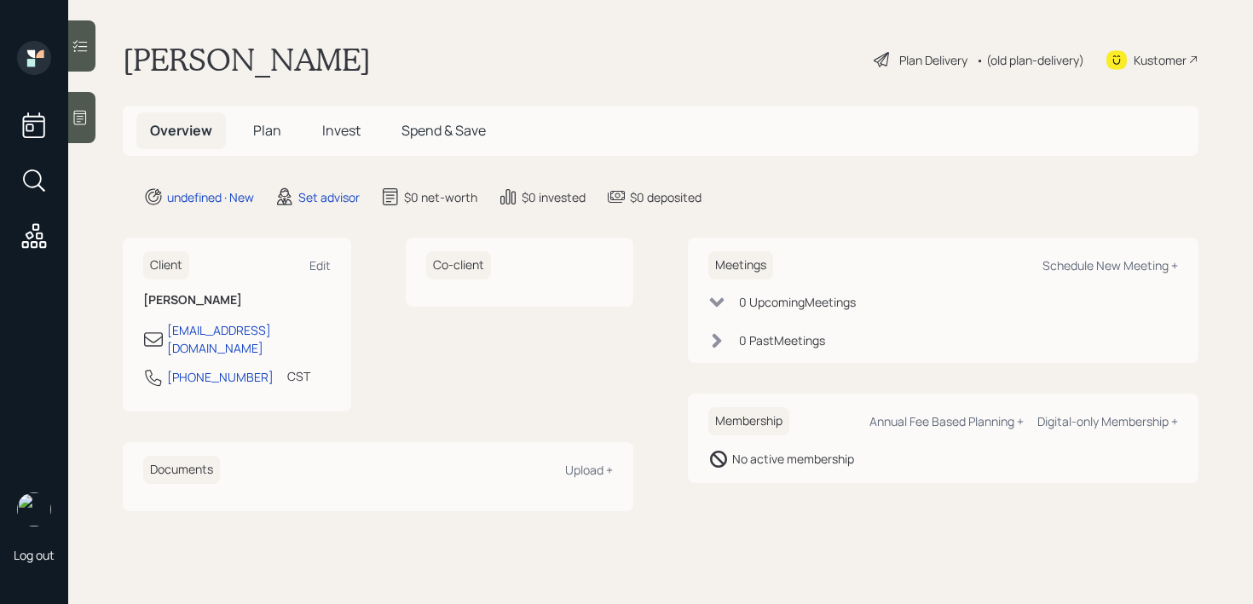
click at [580, 61] on div "[PERSON_NAME] Plan Delivery • (old plan-delivery) Kustomer" at bounding box center [661, 60] width 1076 height 38
